Goal: Information Seeking & Learning: Learn about a topic

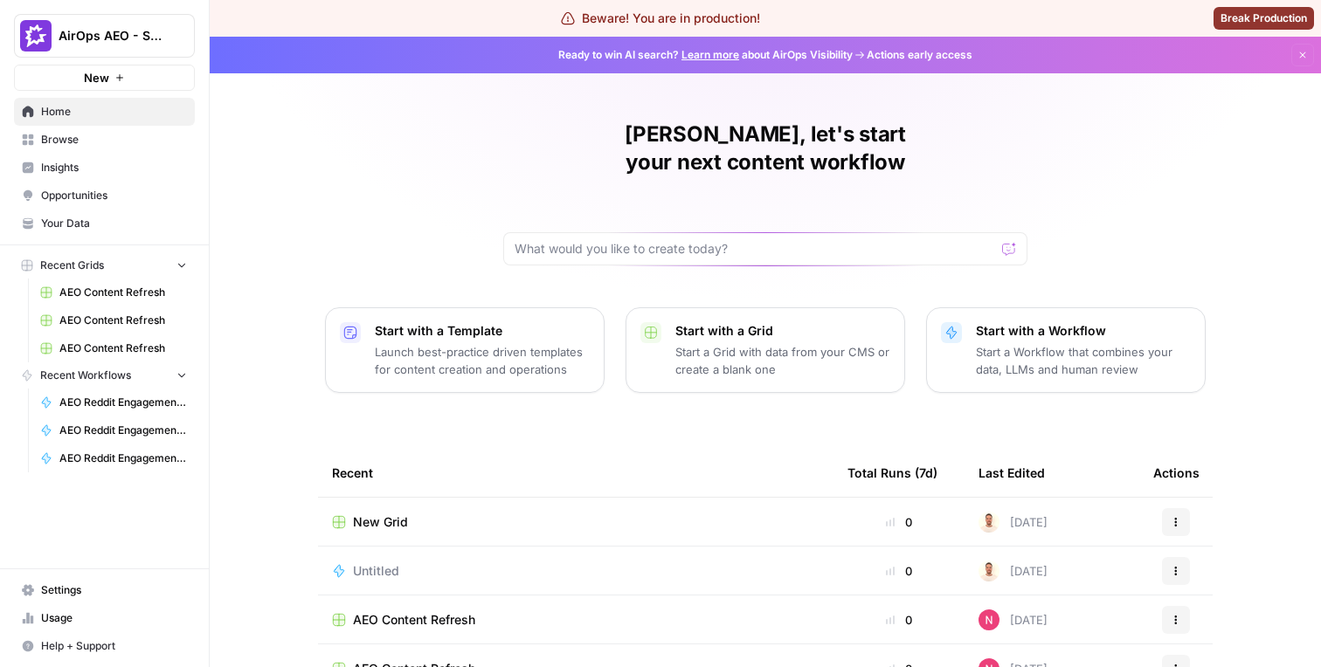
click at [127, 170] on span "Insights" at bounding box center [114, 168] width 146 height 16
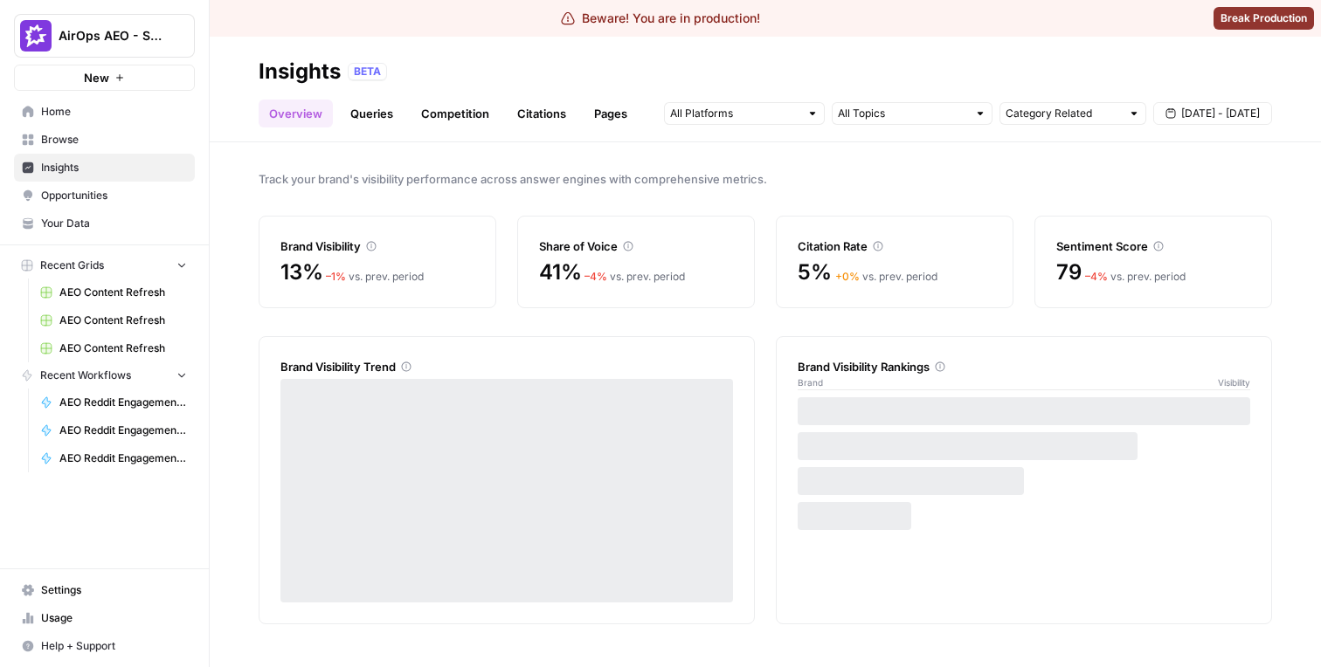
click at [440, 115] on link "Competition" at bounding box center [454, 114] width 89 height 28
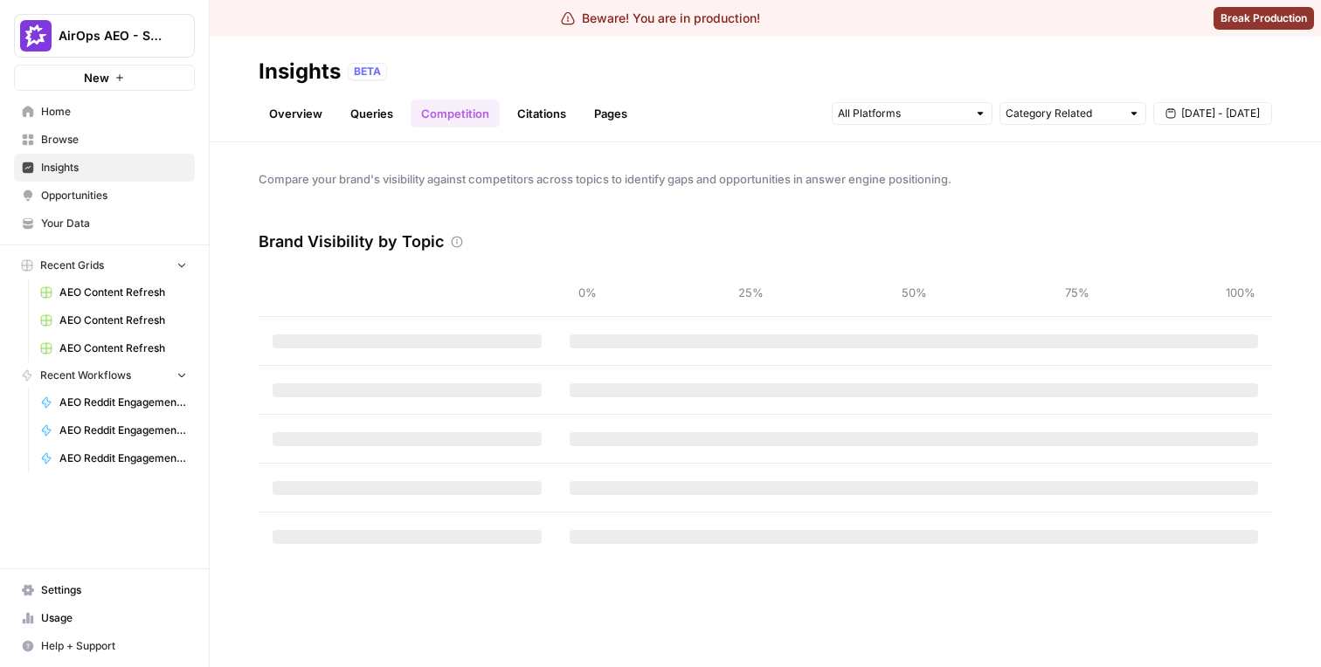
click at [552, 105] on link "Citations" at bounding box center [542, 114] width 70 height 28
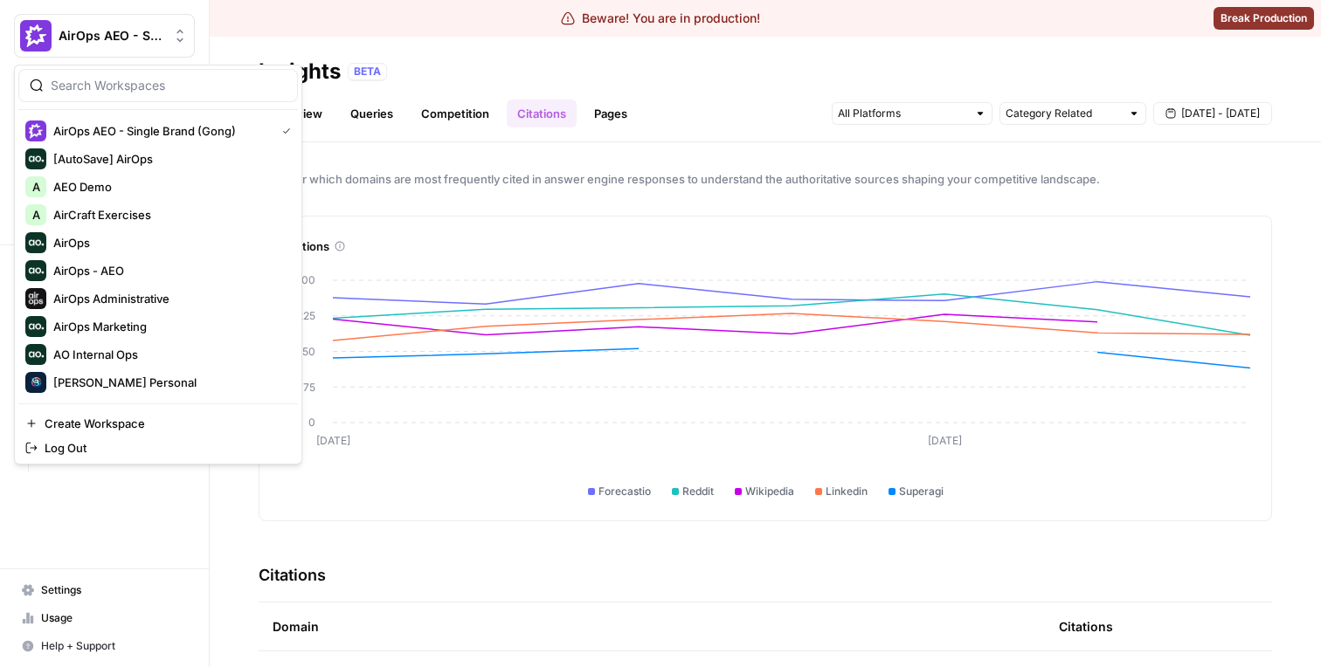
click at [142, 49] on button "AirOps AEO - Single Brand (Gong)" at bounding box center [104, 36] width 181 height 44
click at [128, 266] on span "AirOps - AEO" at bounding box center [168, 270] width 231 height 17
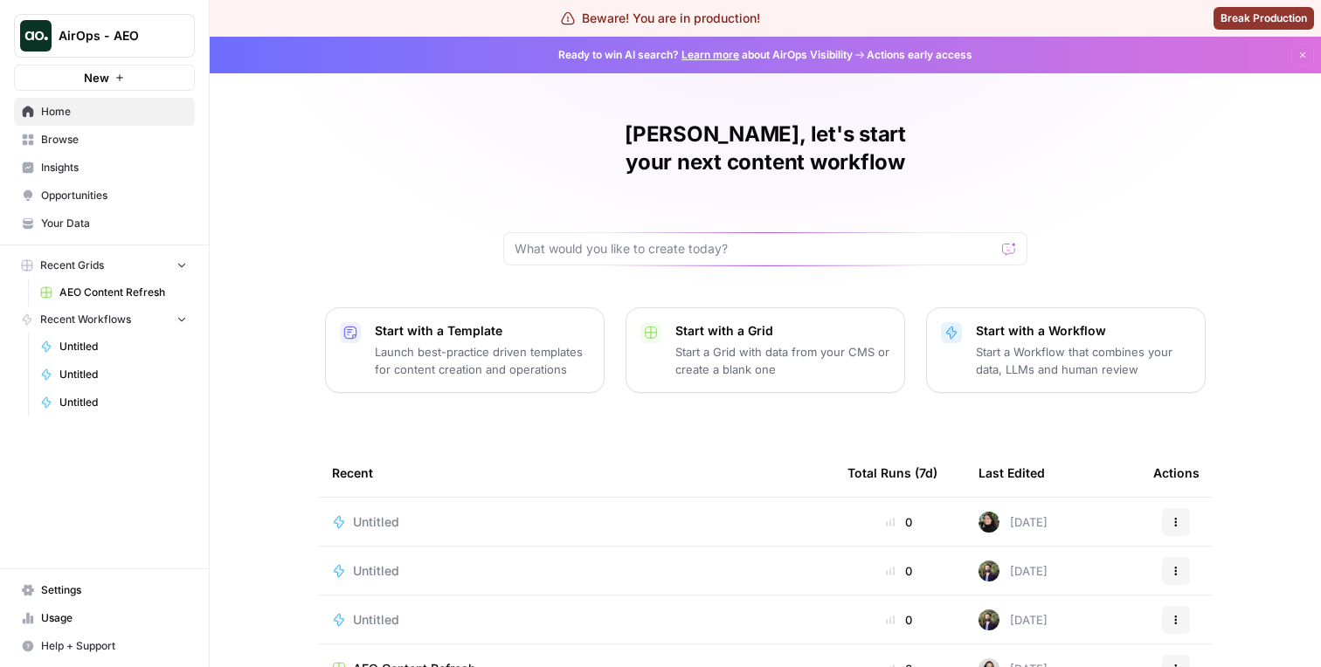
click at [109, 160] on span "Insights" at bounding box center [114, 168] width 146 height 16
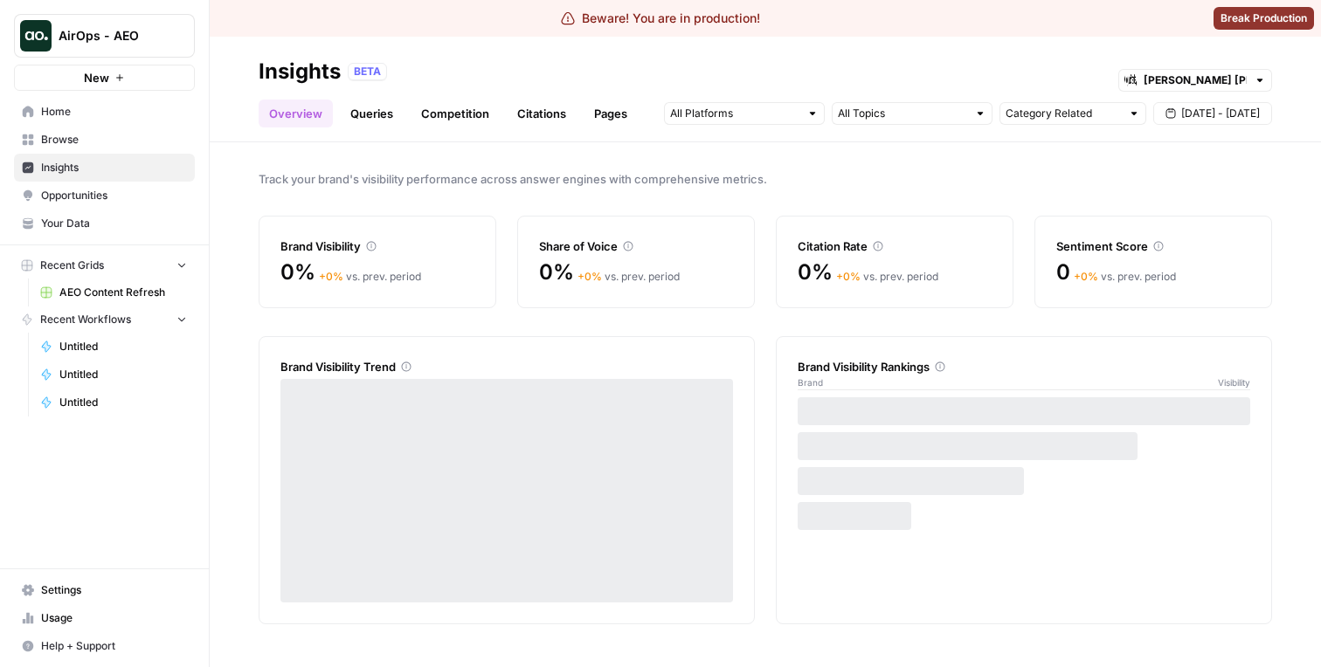
click at [470, 117] on link "Competition" at bounding box center [454, 114] width 89 height 28
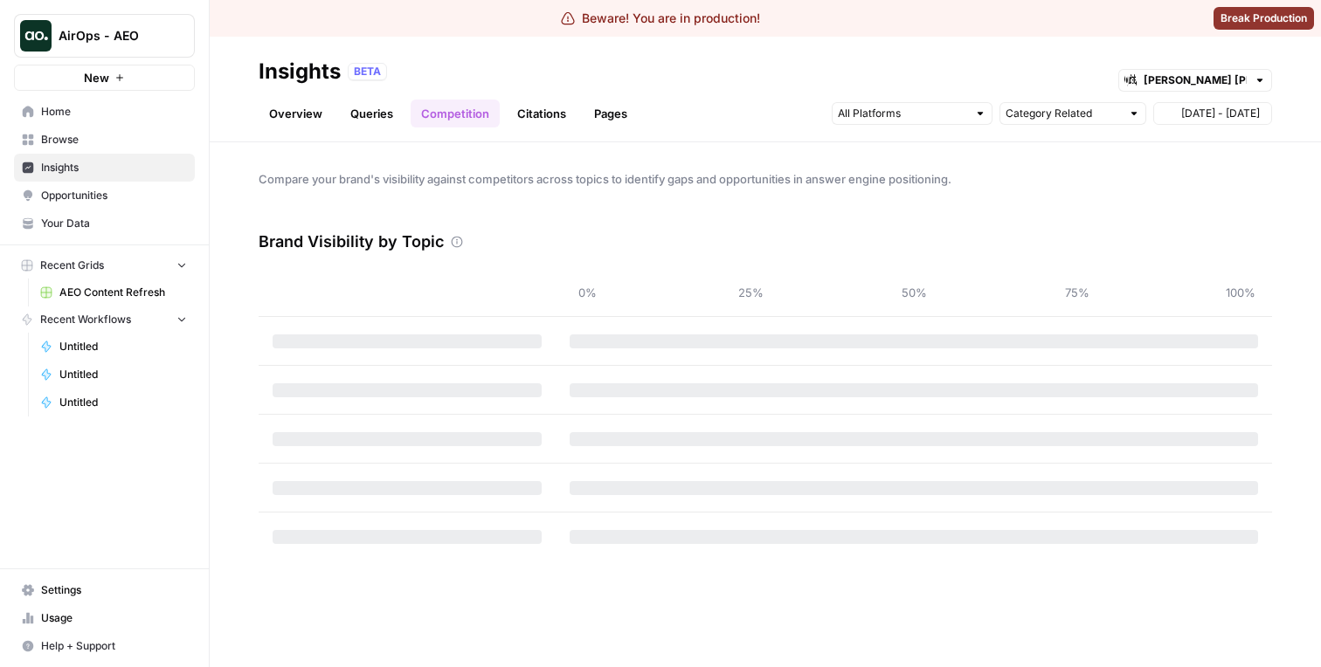
click at [515, 117] on link "Citations" at bounding box center [542, 114] width 70 height 28
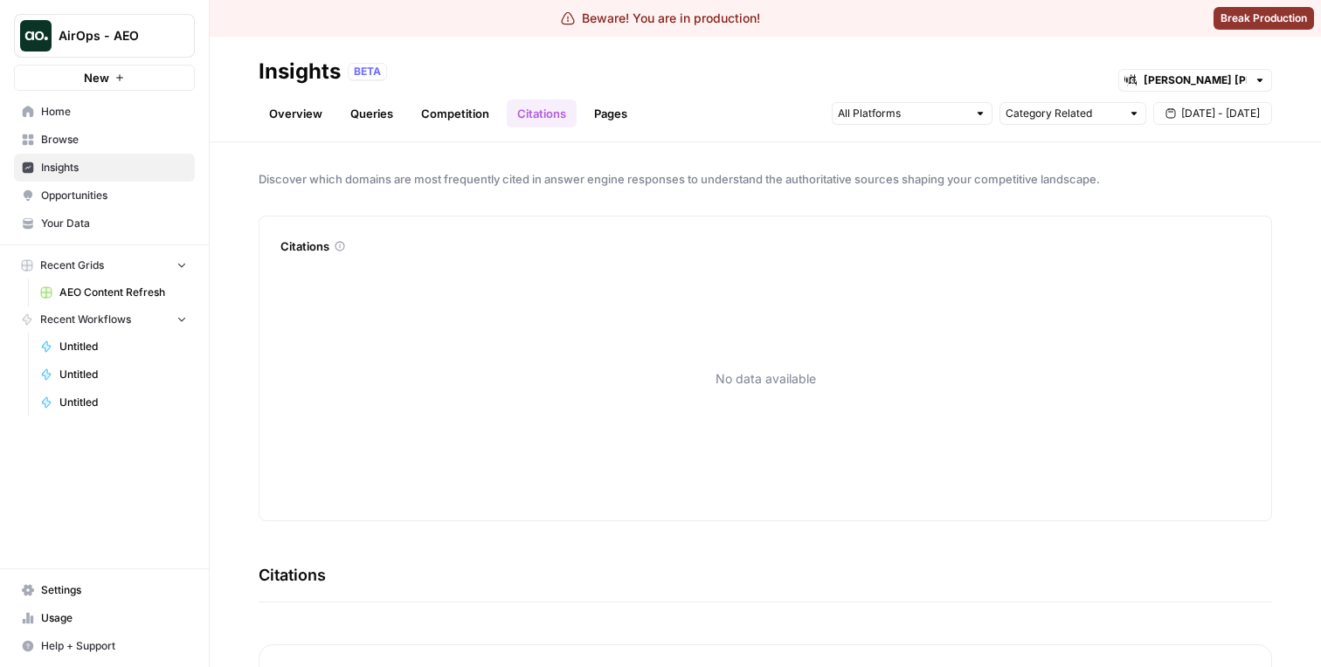
click at [298, 112] on link "Overview" at bounding box center [296, 114] width 74 height 28
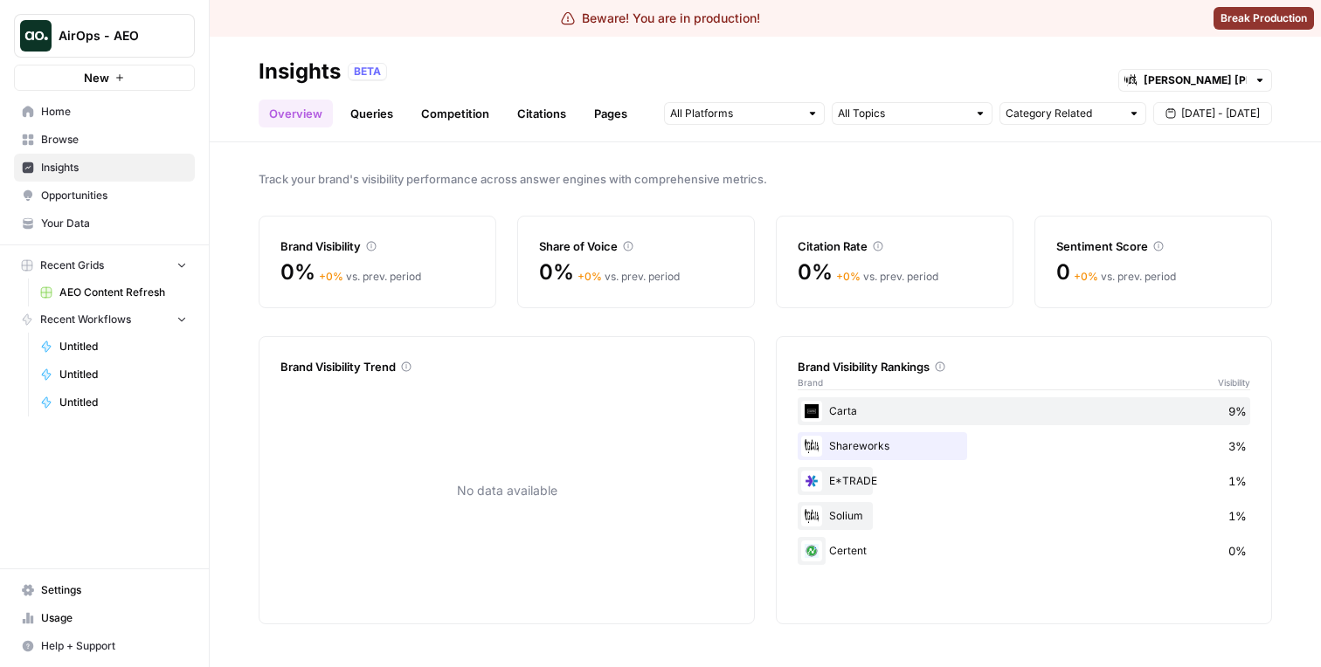
click at [528, 127] on header "Insights BETA Morgan Stanley at Work Overview Queries Competition Citations Pag…" at bounding box center [765, 90] width 1111 height 106
click at [528, 116] on link "Citations" at bounding box center [542, 114] width 70 height 28
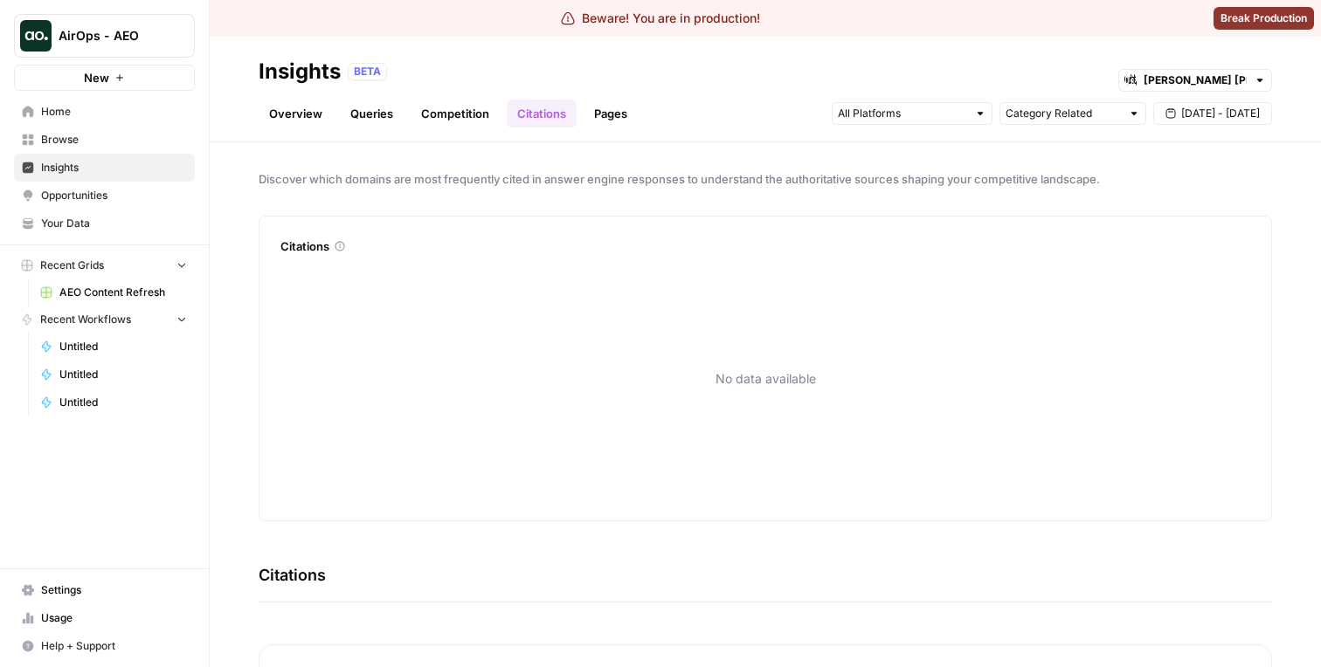
click at [1184, 104] on button "[DATE] - [DATE]" at bounding box center [1212, 113] width 119 height 23
click at [1079, 157] on icon "button" at bounding box center [1084, 155] width 12 height 12
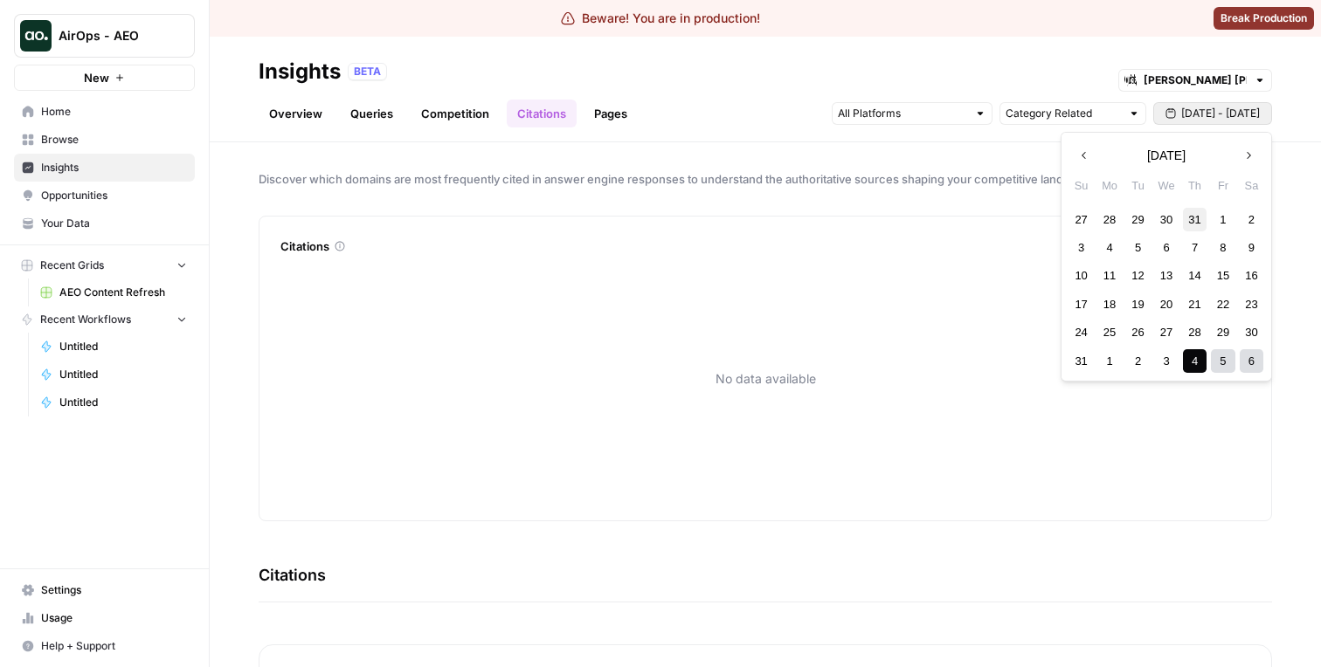
click at [1194, 224] on div "31" at bounding box center [1195, 220] width 24 height 24
click at [1248, 155] on icon "button" at bounding box center [1248, 155] width 12 height 12
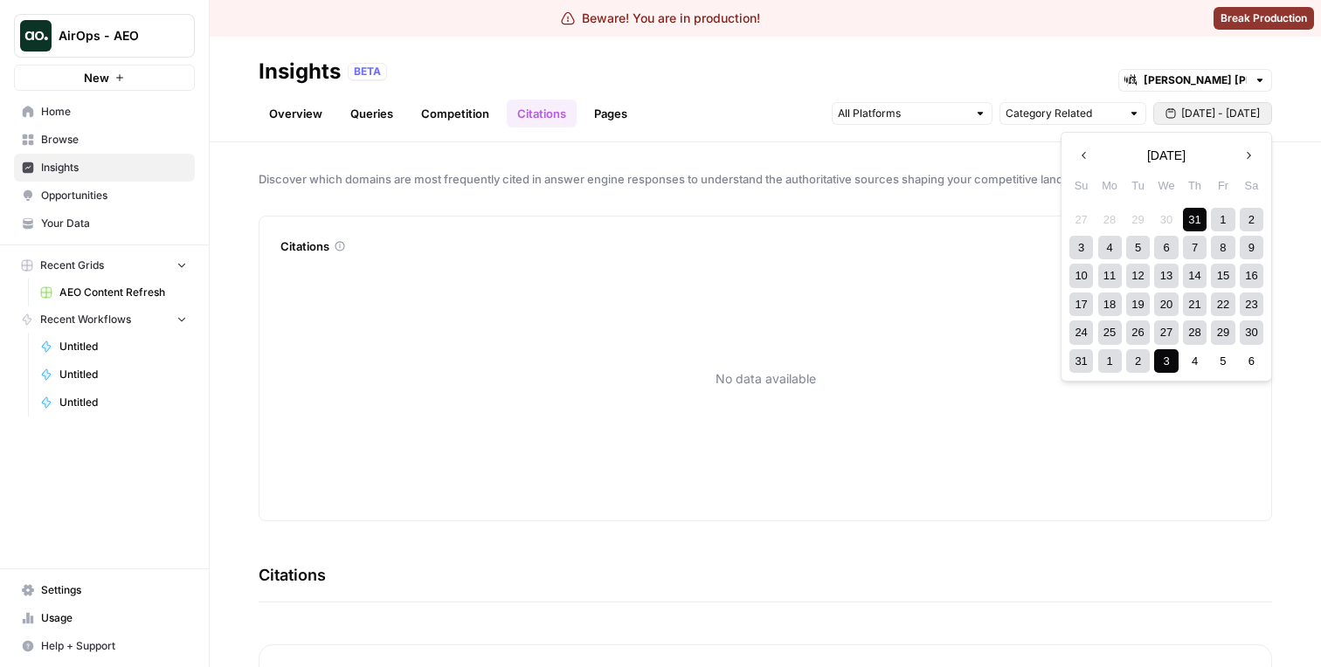
click at [1160, 355] on div "3" at bounding box center [1166, 361] width 24 height 24
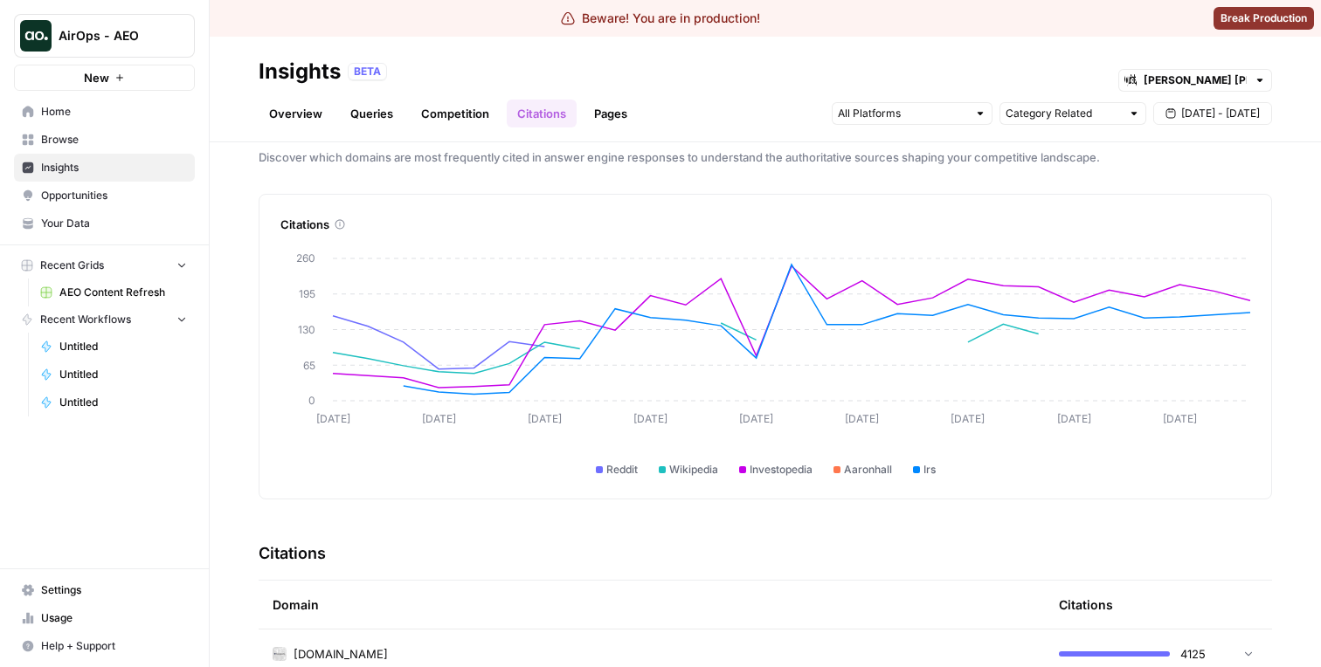
scroll to position [9, 0]
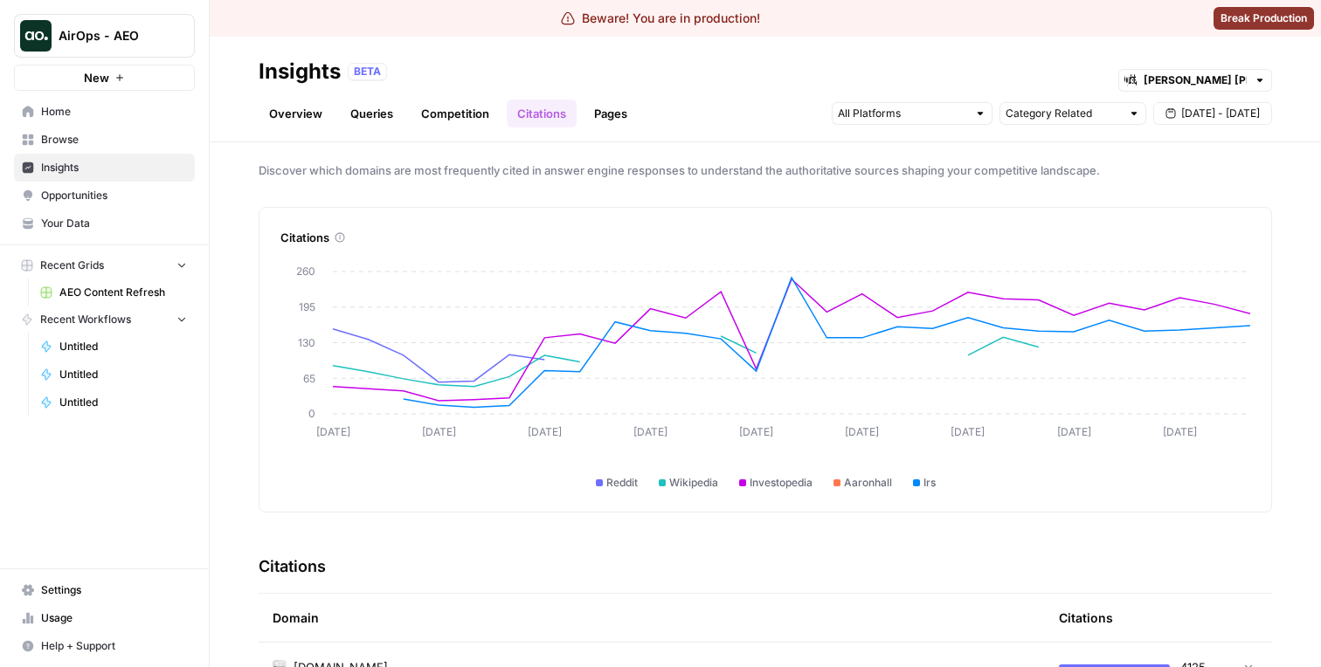
click at [1153, 102] on button "Jul 31 - Sep 3" at bounding box center [1212, 113] width 119 height 23
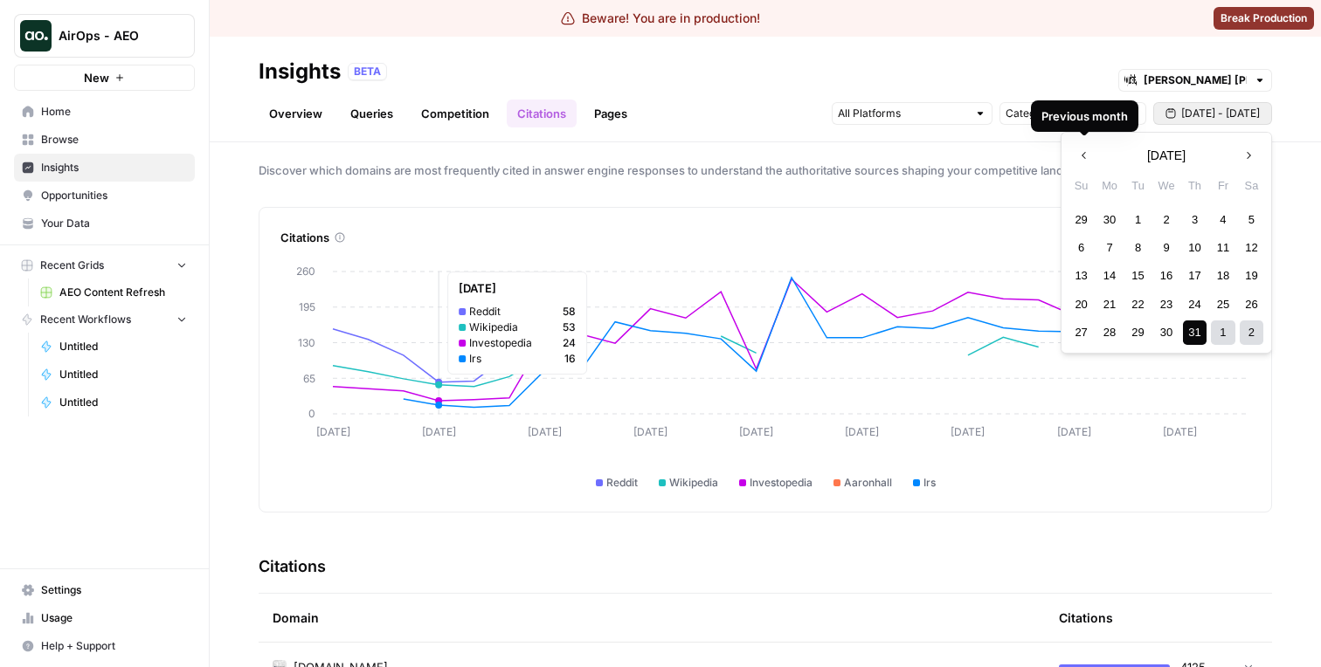
click at [427, 293] on icon "Jul 30 Aug 2 Aug 5 Aug 8 Aug 11 Aug 14 Aug 17 Aug 20 Aug 23 0 65 130 195 260" at bounding box center [764, 370] width 969 height 241
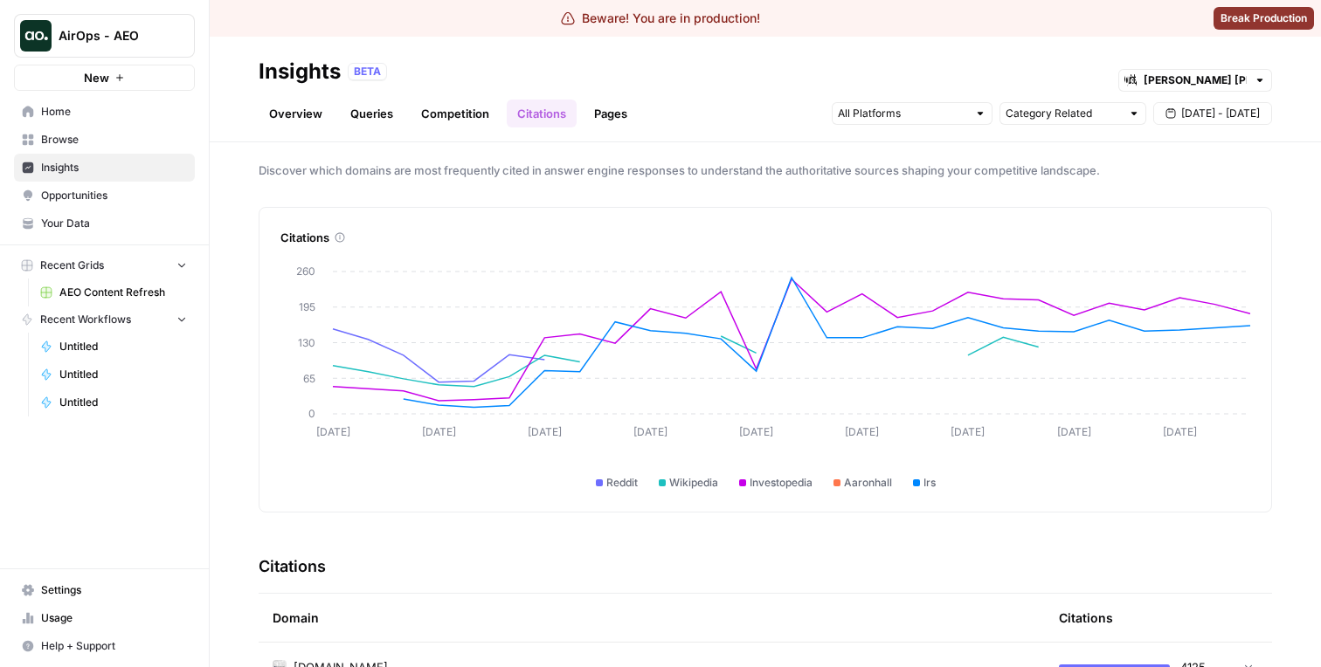
click at [185, 45] on button "AirOps - AEO" at bounding box center [104, 36] width 181 height 44
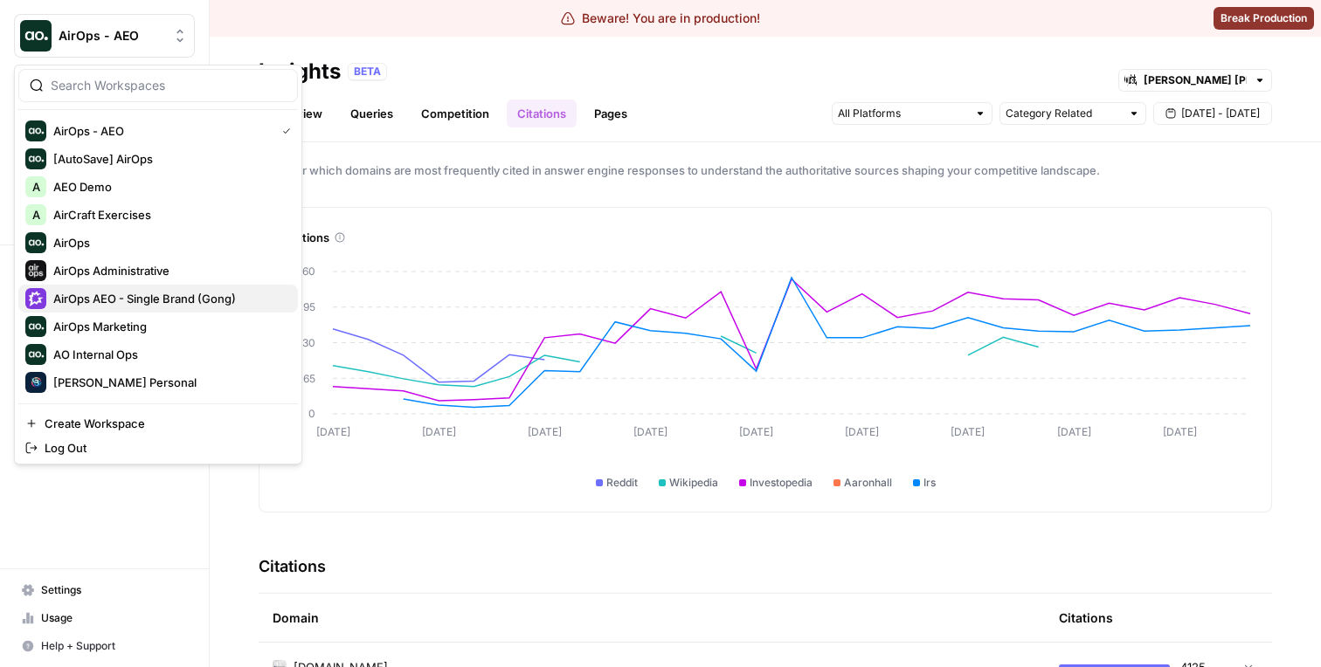
click at [160, 300] on span "AirOps AEO - Single Brand (Gong)" at bounding box center [168, 298] width 231 height 17
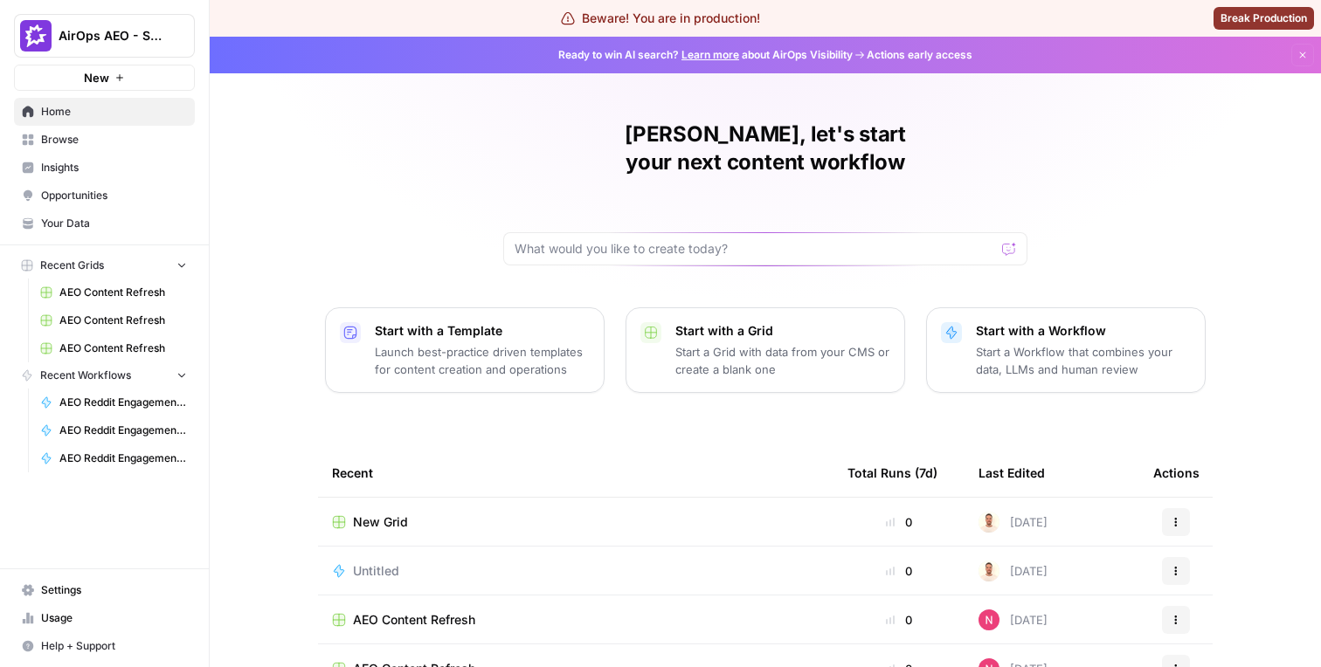
click at [117, 169] on span "Insights" at bounding box center [114, 168] width 146 height 16
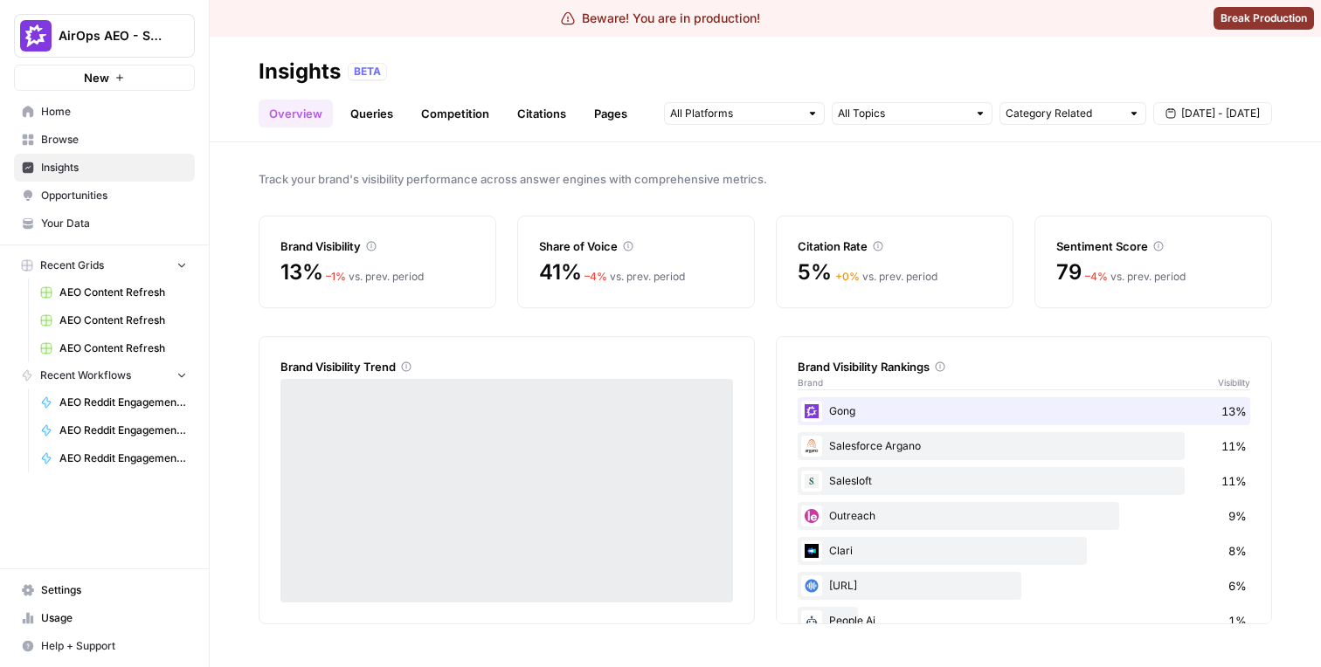
click at [530, 120] on link "Citations" at bounding box center [542, 114] width 70 height 28
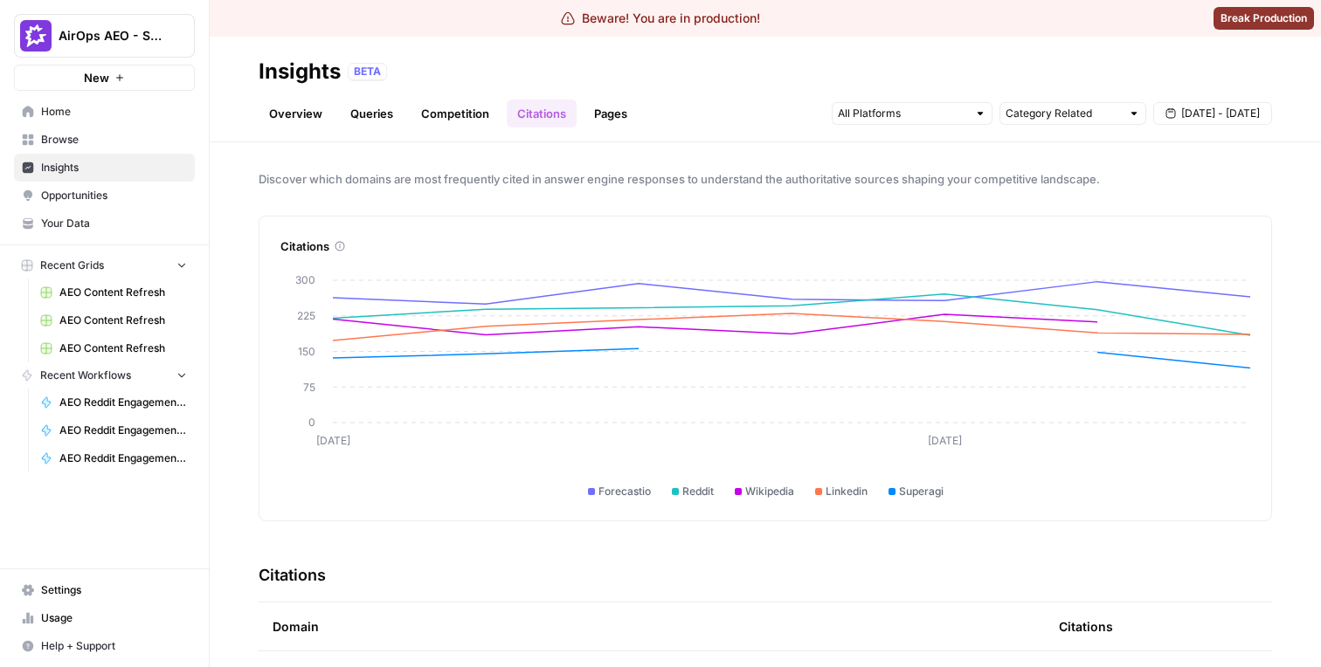
click at [1216, 128] on header "Insights BETA Overview Queries Competition Citations Pages Category Related [DA…" at bounding box center [765, 90] width 1111 height 106
click at [1215, 112] on span "[DATE] - [DATE]" at bounding box center [1220, 114] width 79 height 16
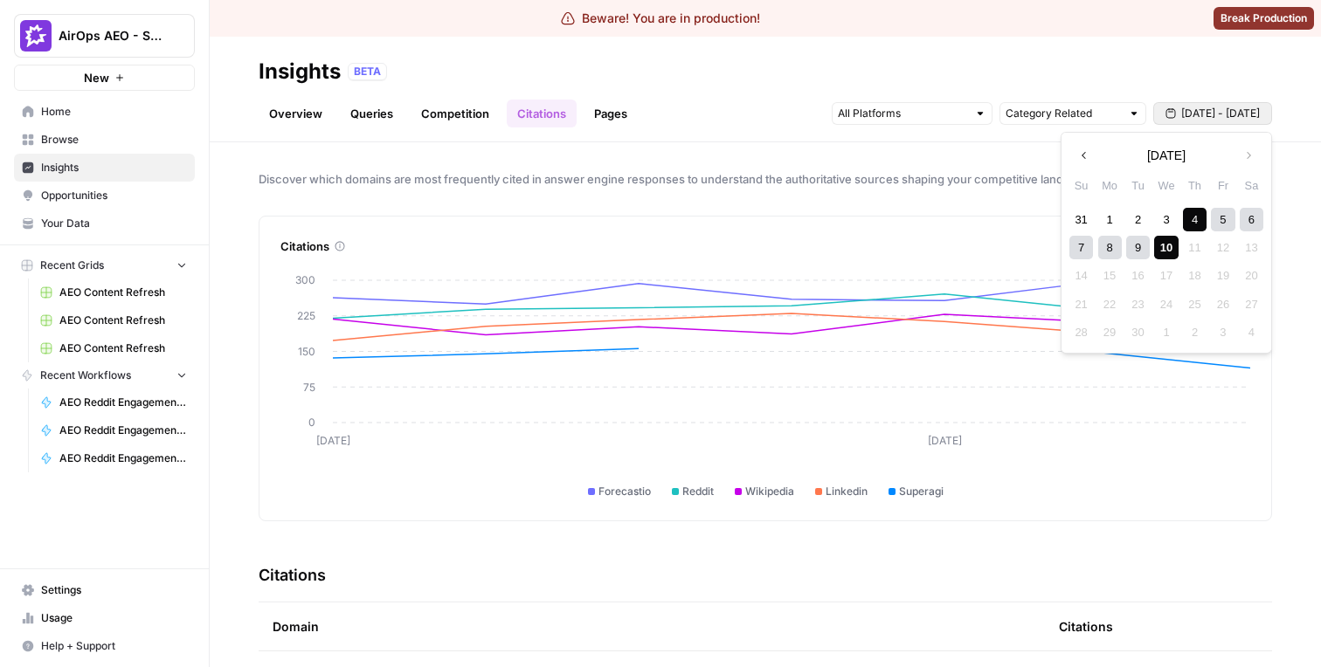
click at [1074, 154] on button "Previous month" at bounding box center [1083, 155] width 31 height 31
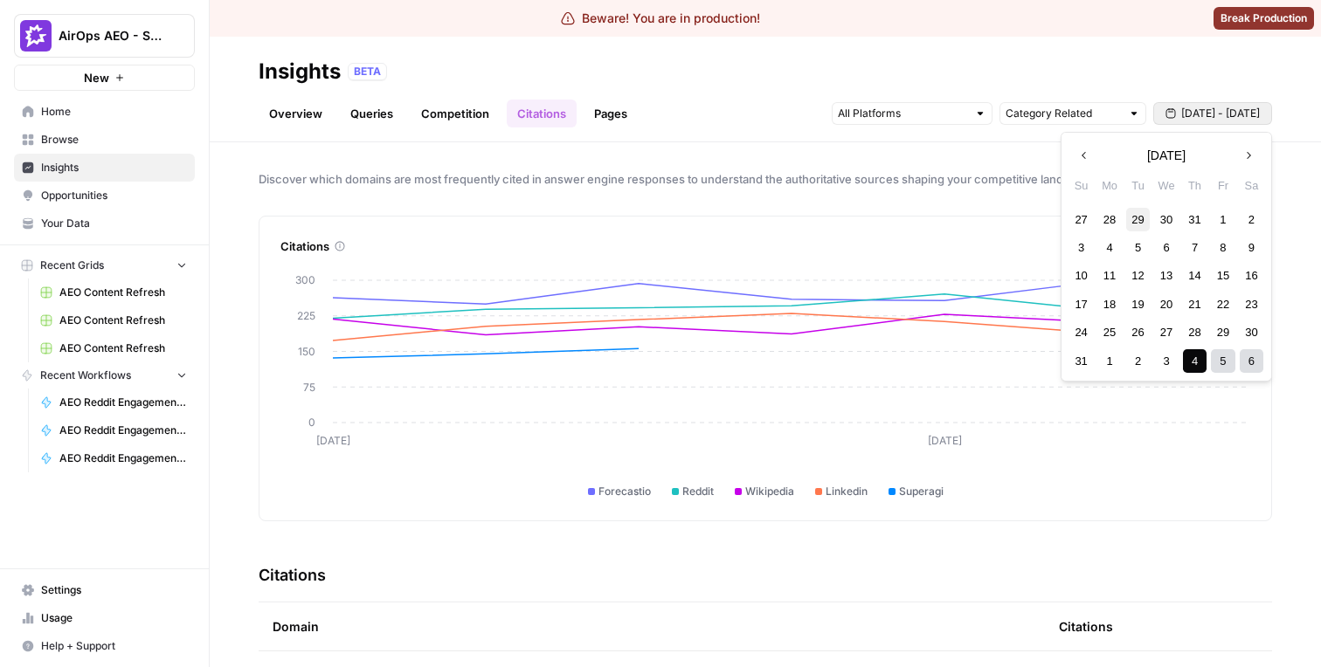
click at [1139, 221] on div "29" at bounding box center [1138, 220] width 24 height 24
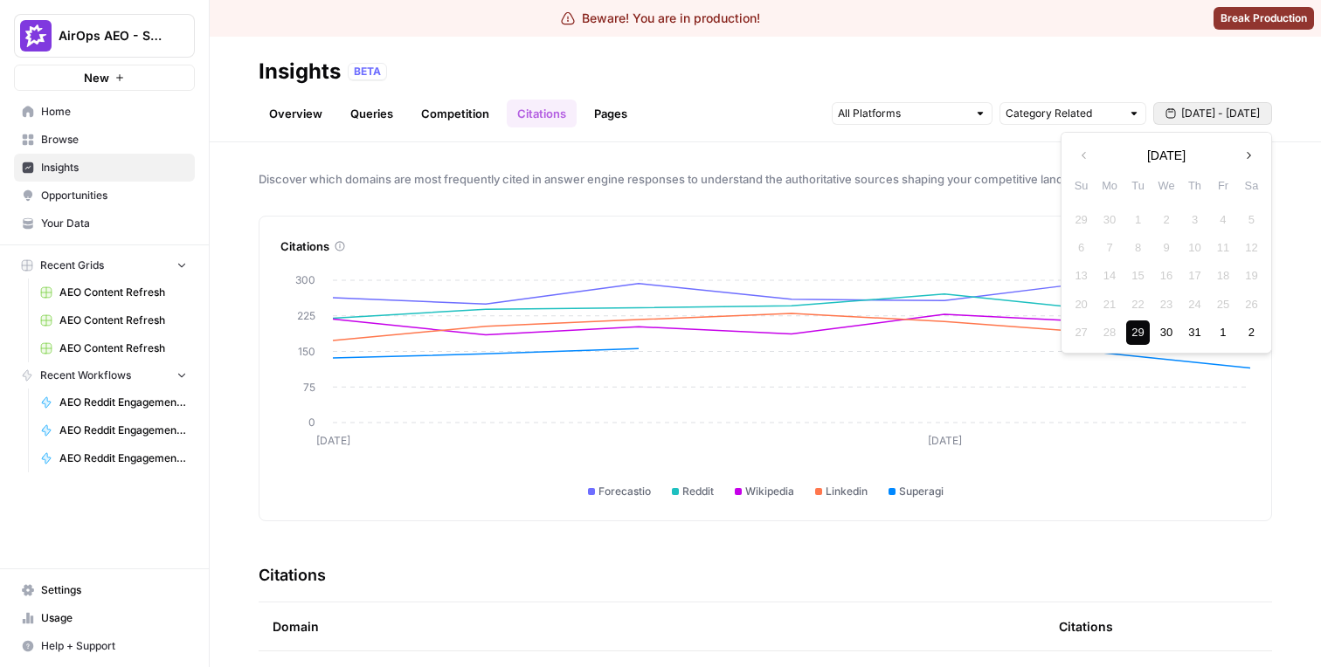
click at [1252, 149] on icon "button" at bounding box center [1248, 155] width 12 height 12
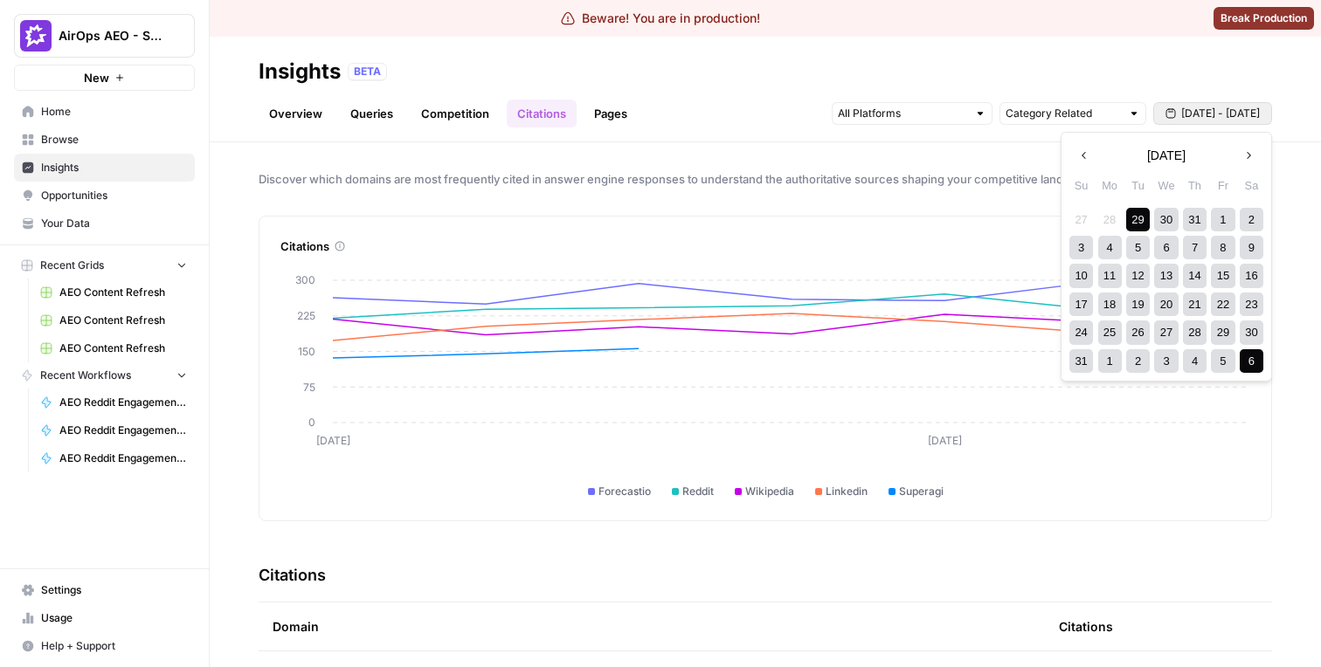
click at [1243, 361] on div "6" at bounding box center [1251, 361] width 24 height 24
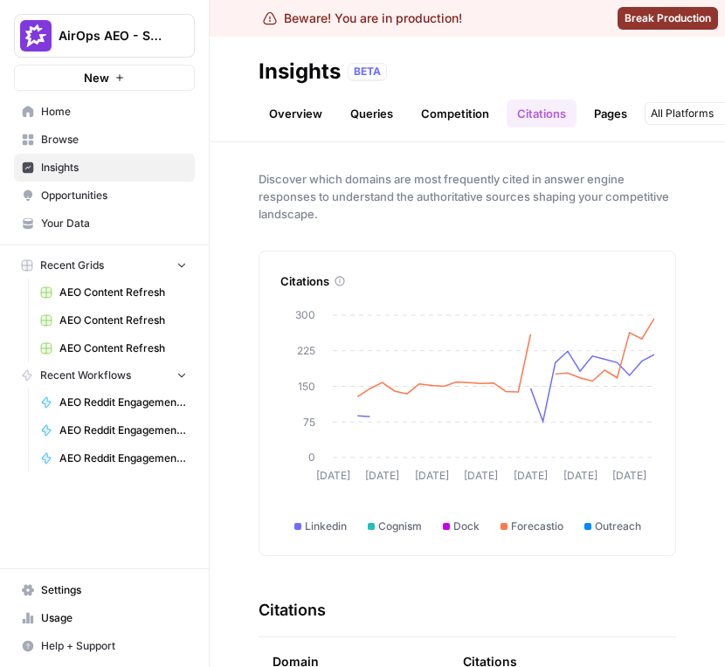
click at [52, 197] on span "Opportunities" at bounding box center [114, 196] width 146 height 16
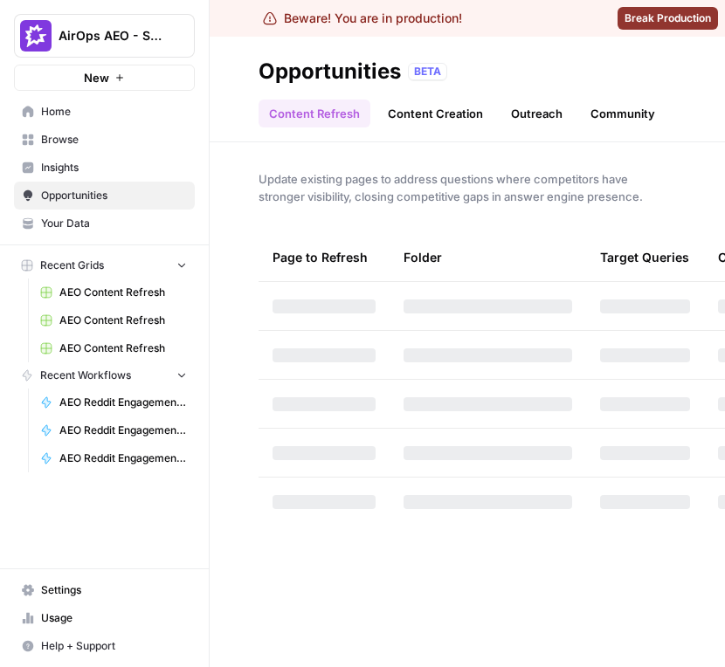
click at [61, 222] on span "Your Data" at bounding box center [114, 224] width 146 height 16
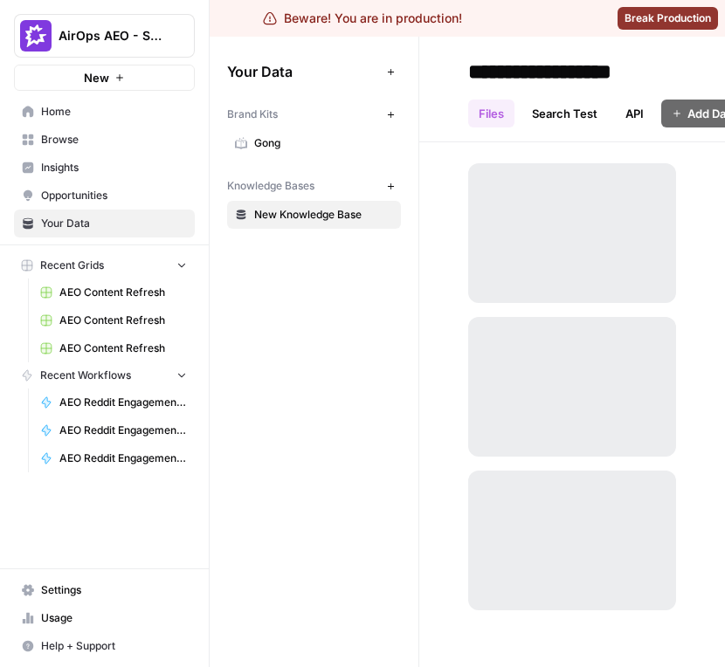
click at [81, 168] on span "Insights" at bounding box center [114, 168] width 146 height 16
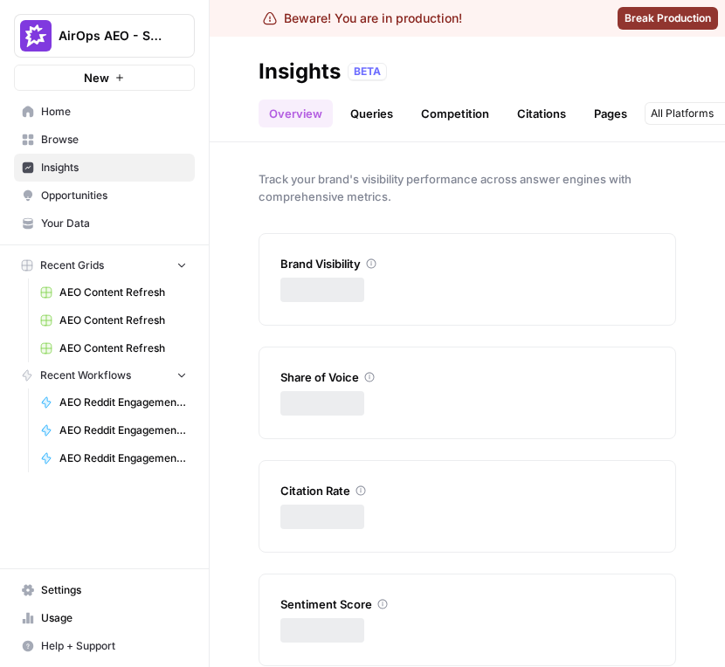
click at [81, 221] on span "Your Data" at bounding box center [114, 224] width 146 height 16
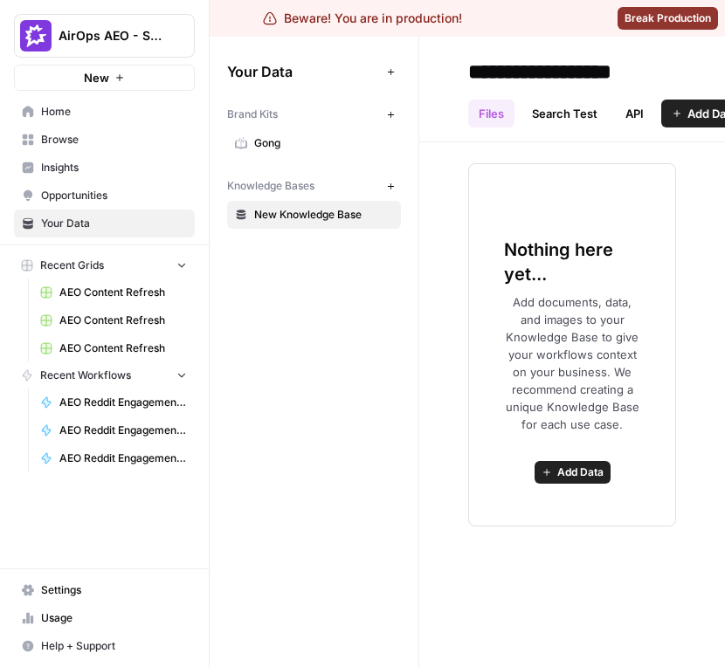
click at [93, 583] on span "Settings" at bounding box center [114, 591] width 146 height 16
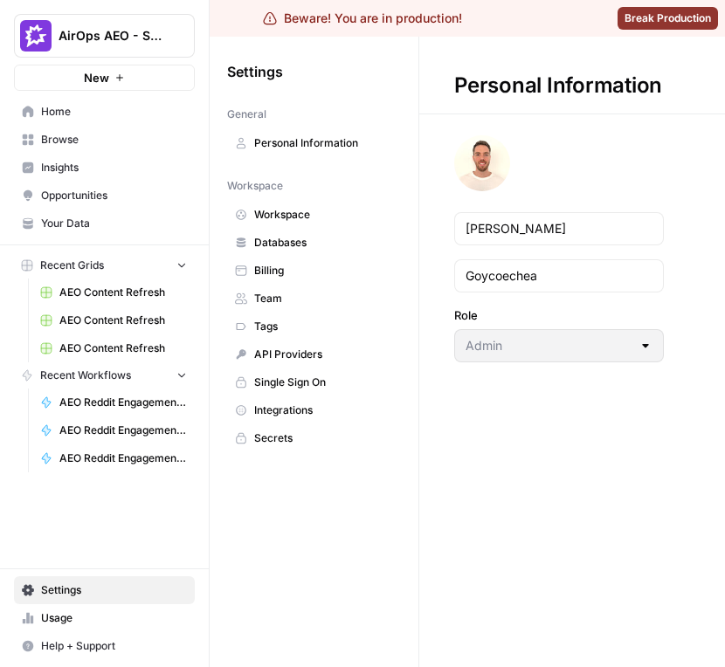
click at [290, 227] on link "Workspace" at bounding box center [314, 215] width 174 height 28
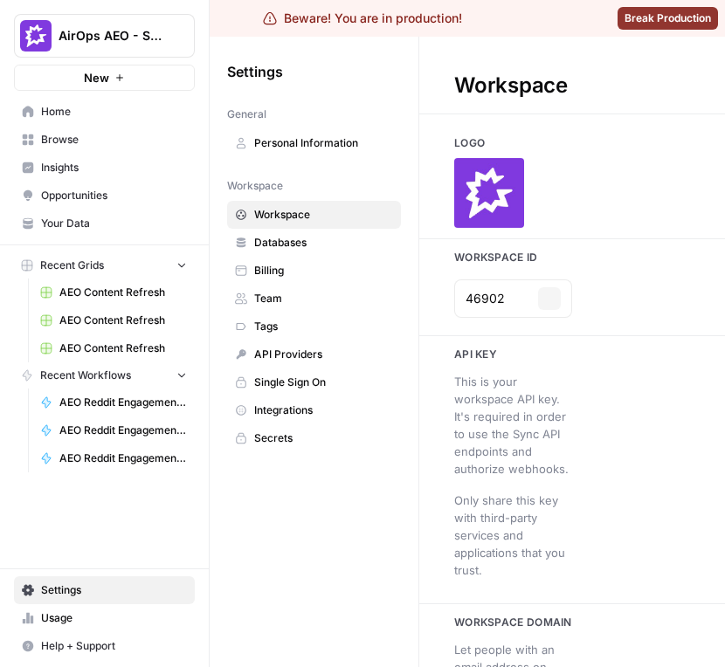
type input "gong.io"
click at [548, 301] on icon "button" at bounding box center [550, 299] width 10 height 10
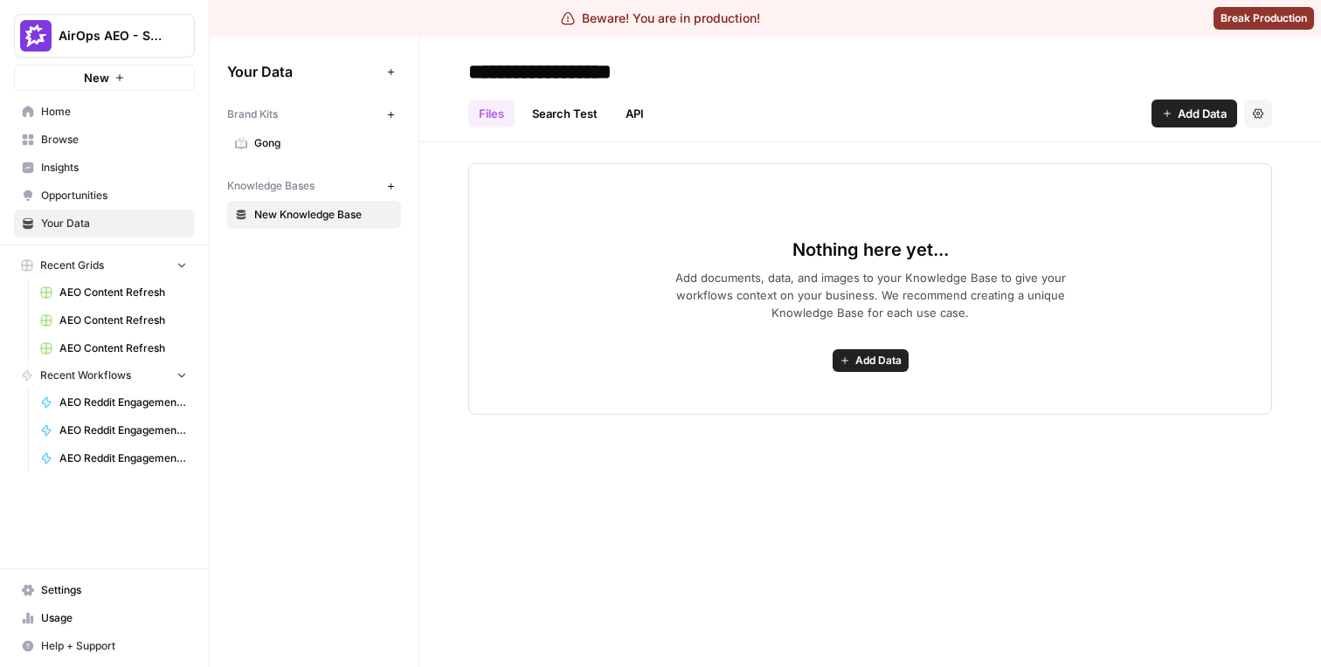
click at [79, 153] on link "Browse" at bounding box center [104, 140] width 181 height 28
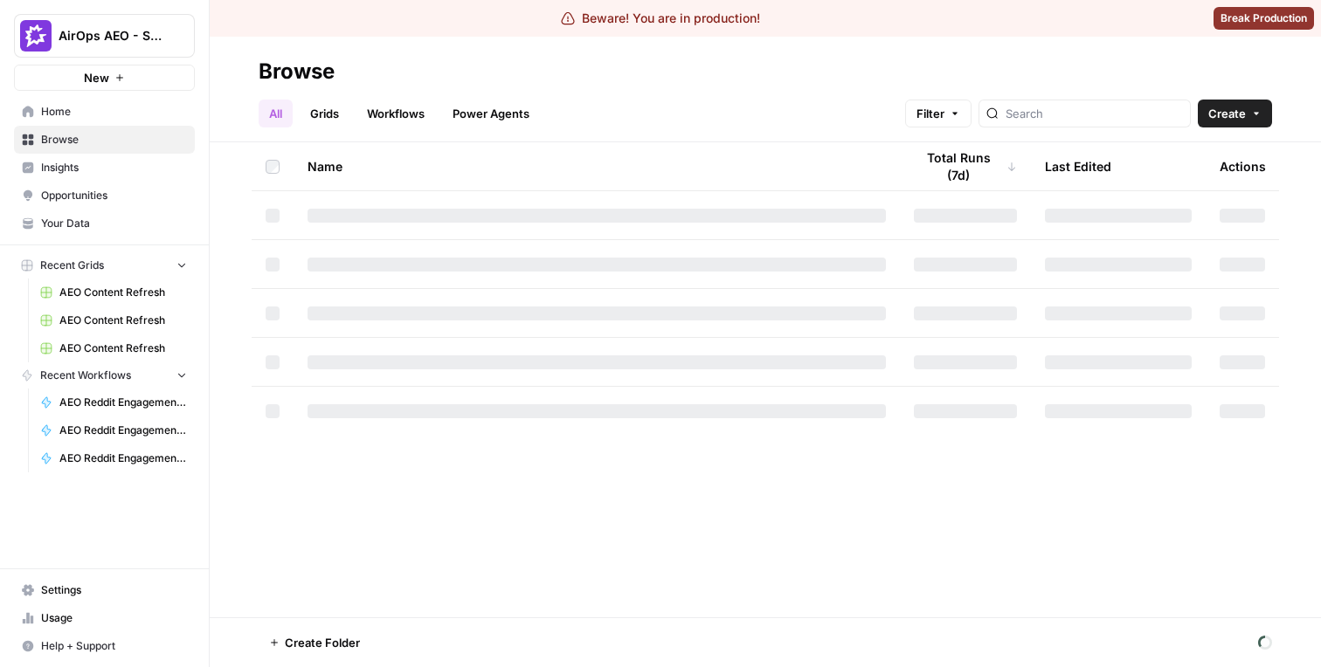
click at [79, 175] on span "Insights" at bounding box center [114, 168] width 146 height 16
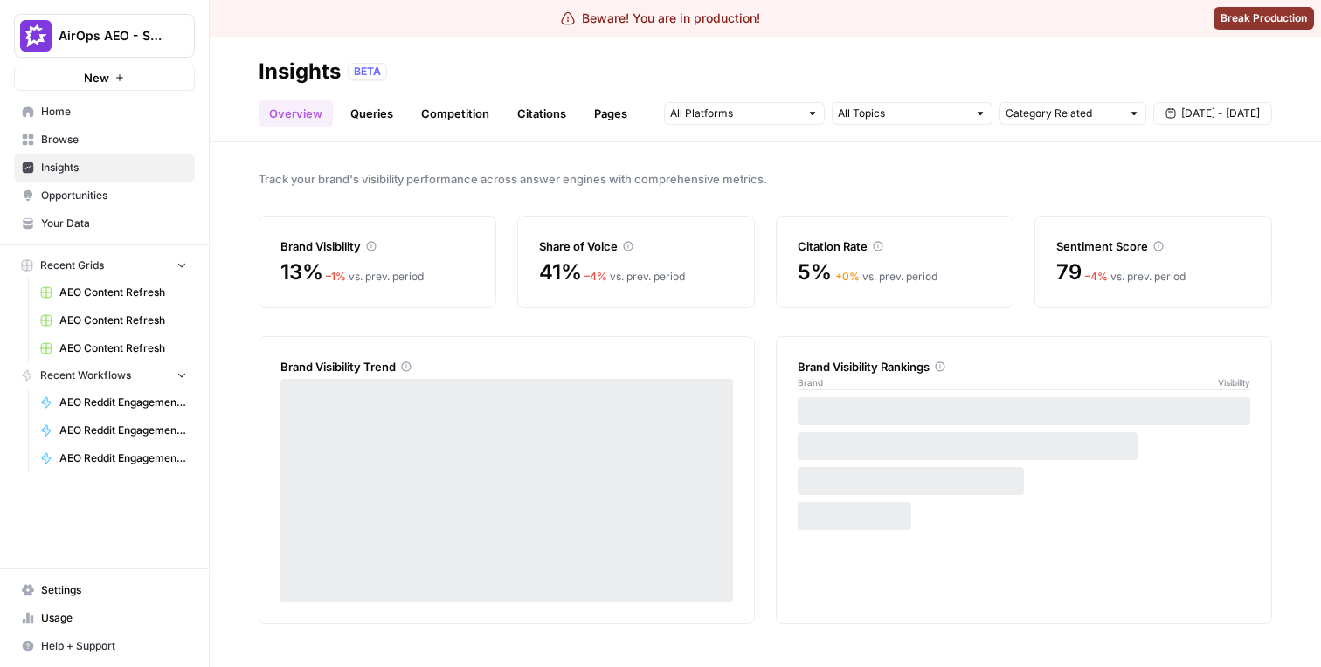
click at [529, 121] on link "Citations" at bounding box center [542, 114] width 70 height 28
